Goal: Transaction & Acquisition: Purchase product/service

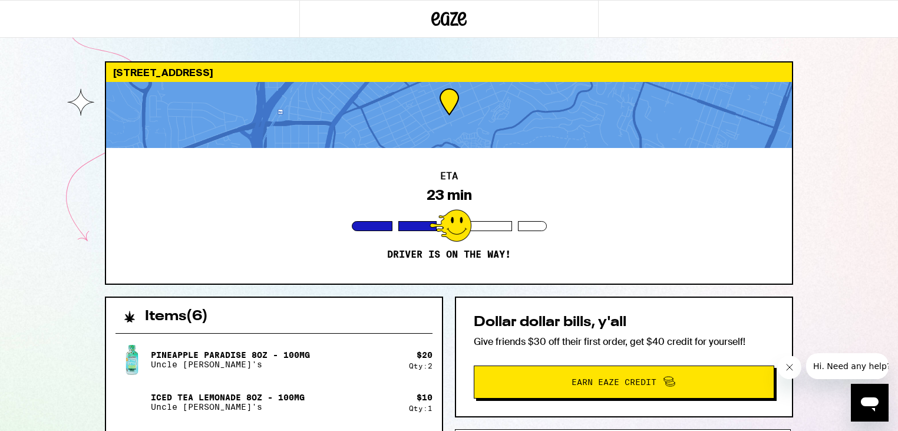
click at [271, 351] on p "Pineapple Paradise 8oz - 100mg" at bounding box center [230, 354] width 159 height 9
click at [187, 356] on p "Pineapple Paradise 8oz - 100mg" at bounding box center [230, 354] width 159 height 9
click at [330, 98] on div at bounding box center [449, 115] width 686 height 66
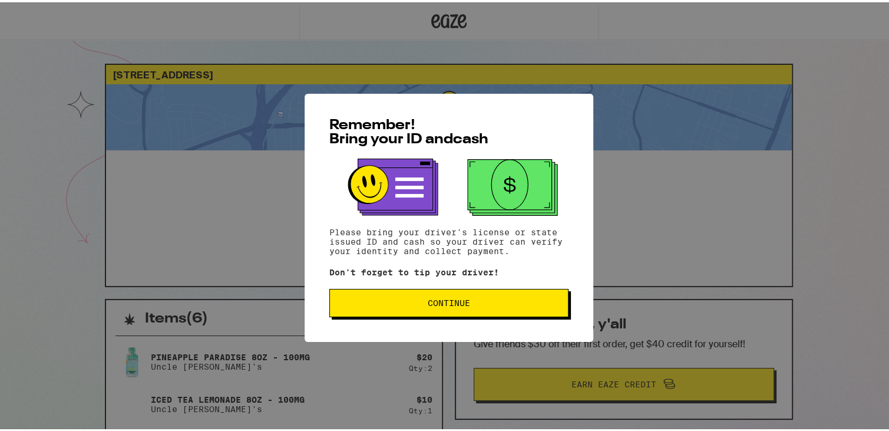
click at [375, 299] on span "Continue" at bounding box center [448, 300] width 219 height 8
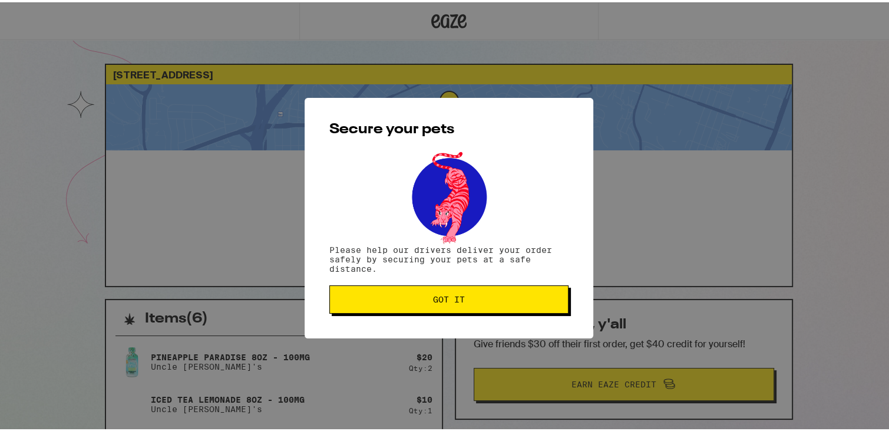
click at [375, 299] on span "Got it" at bounding box center [448, 297] width 219 height 8
